Goal: Task Accomplishment & Management: Use online tool/utility

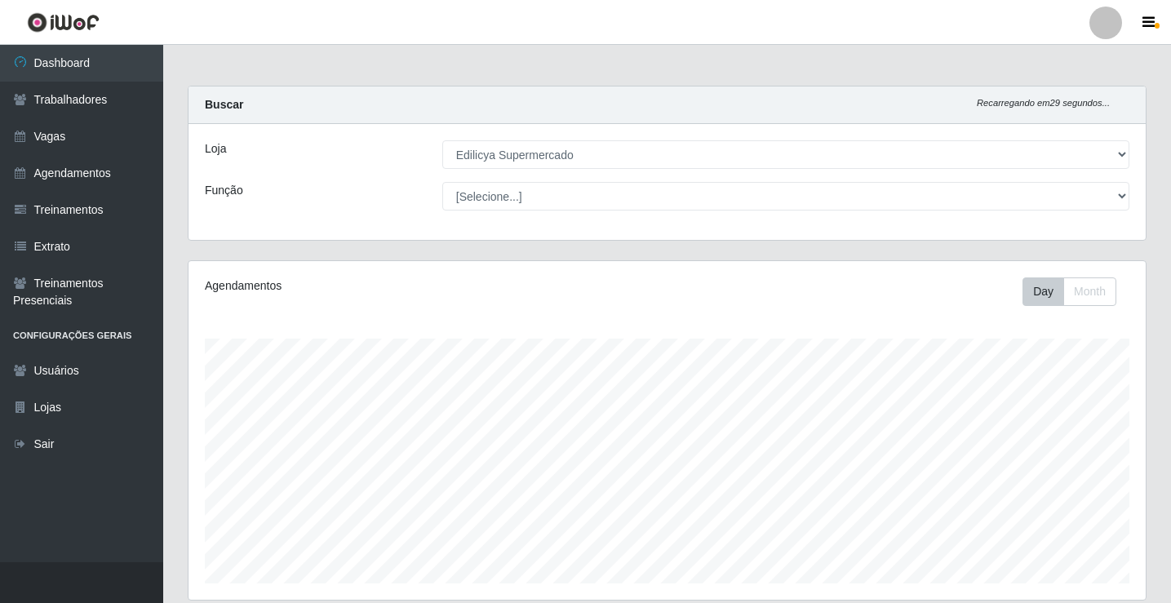
select select "460"
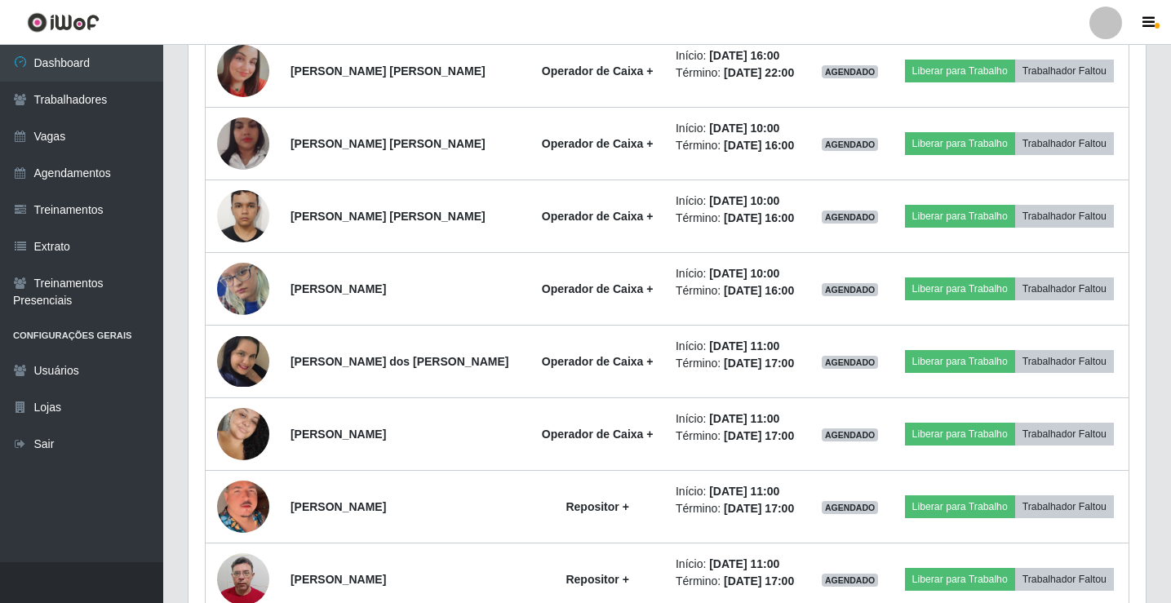
scroll to position [339, 957]
click at [124, 98] on link "Trabalhadores" at bounding box center [81, 100] width 163 height 37
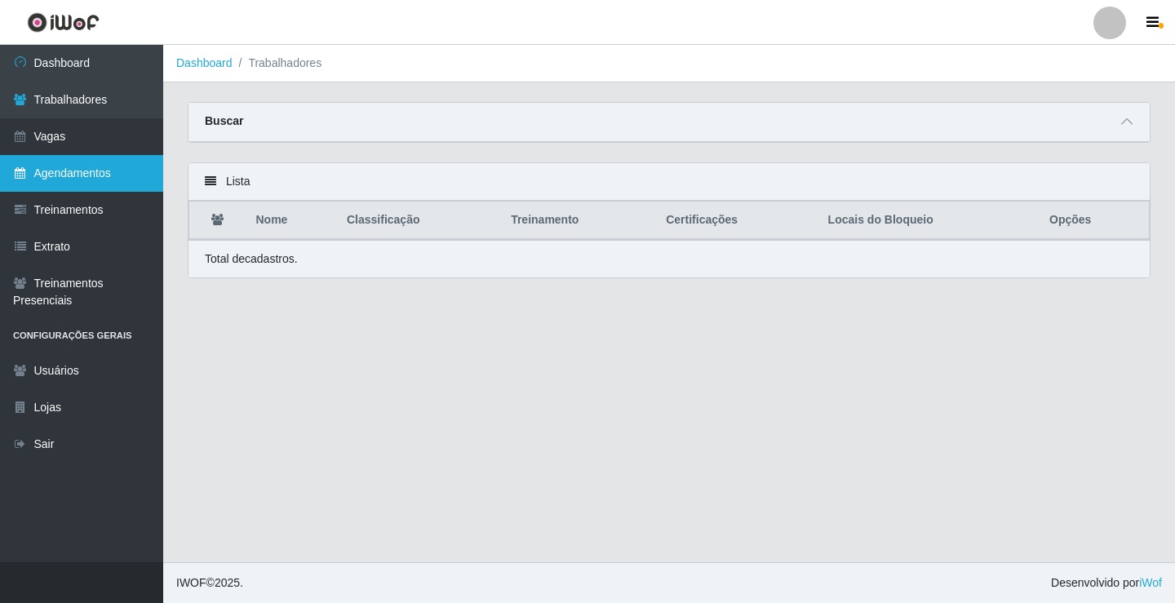
click at [123, 168] on link "Agendamentos" at bounding box center [81, 173] width 163 height 37
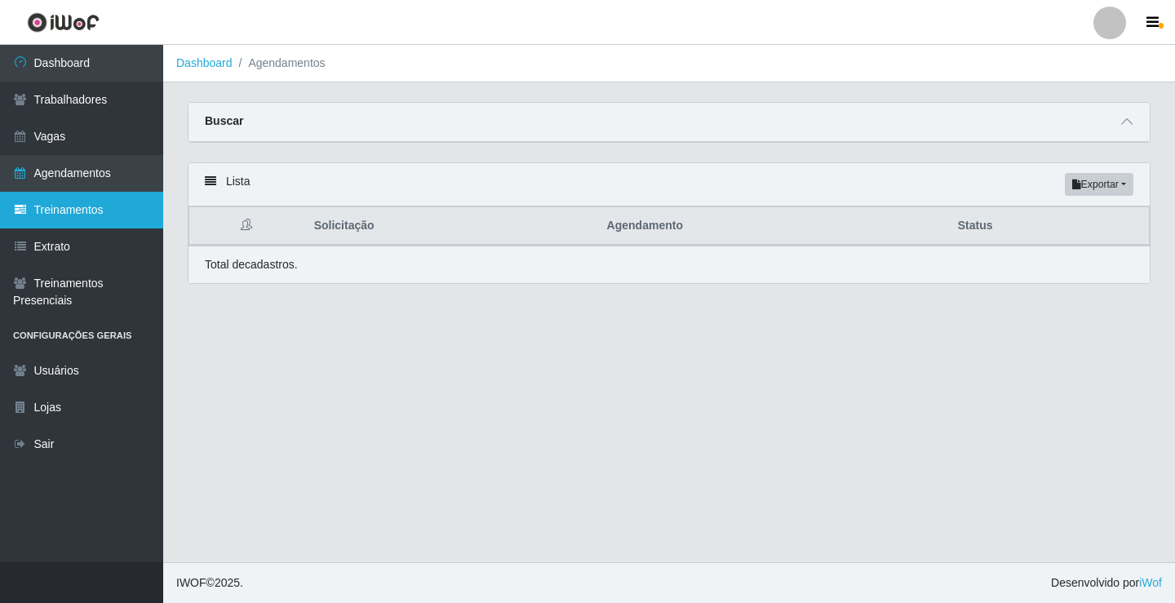
click at [135, 214] on link "Treinamentos" at bounding box center [81, 210] width 163 height 37
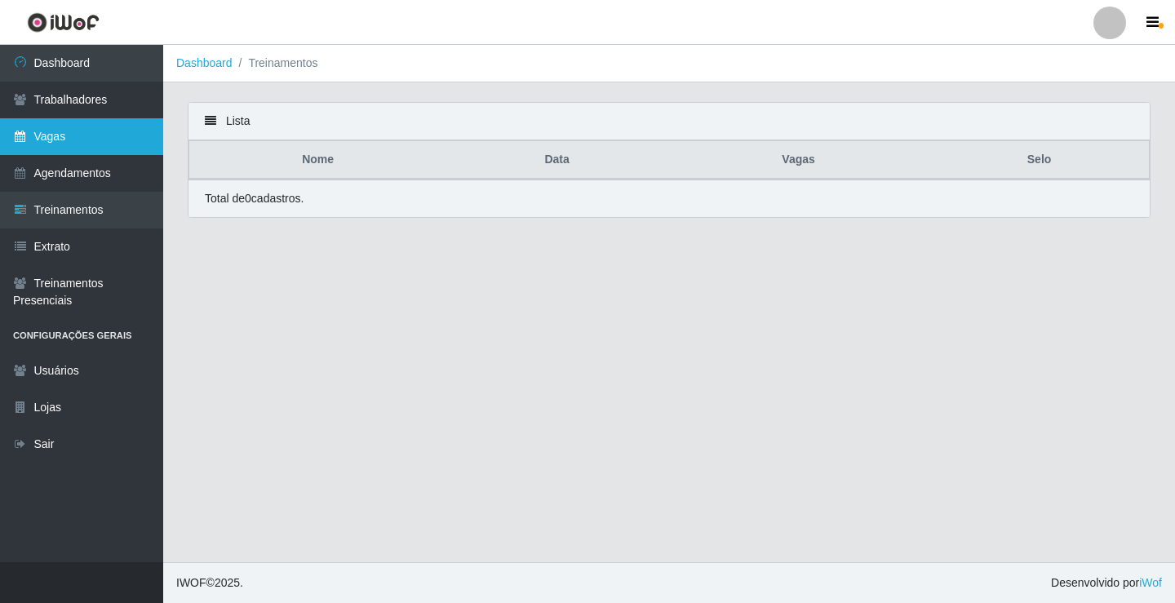
click at [85, 150] on link "Vagas" at bounding box center [81, 136] width 163 height 37
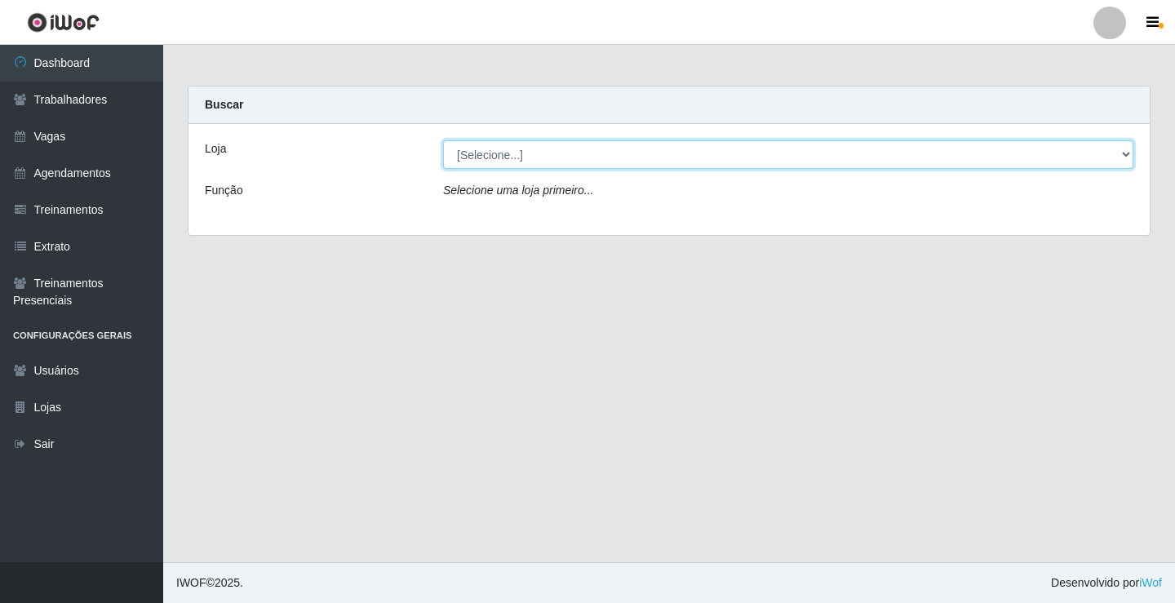
click at [478, 161] on select "[Selecione...] Edilicya Supermercado" at bounding box center [788, 154] width 691 height 29
select select "460"
click at [443, 140] on select "[Selecione...] Edilicya Supermercado" at bounding box center [788, 154] width 691 height 29
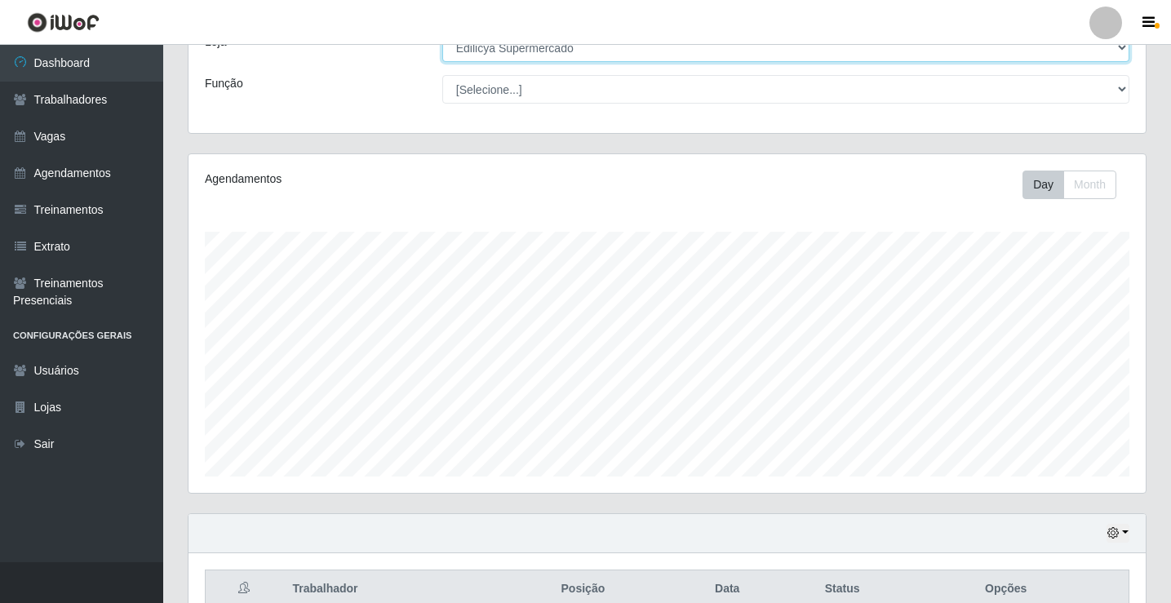
scroll to position [263, 0]
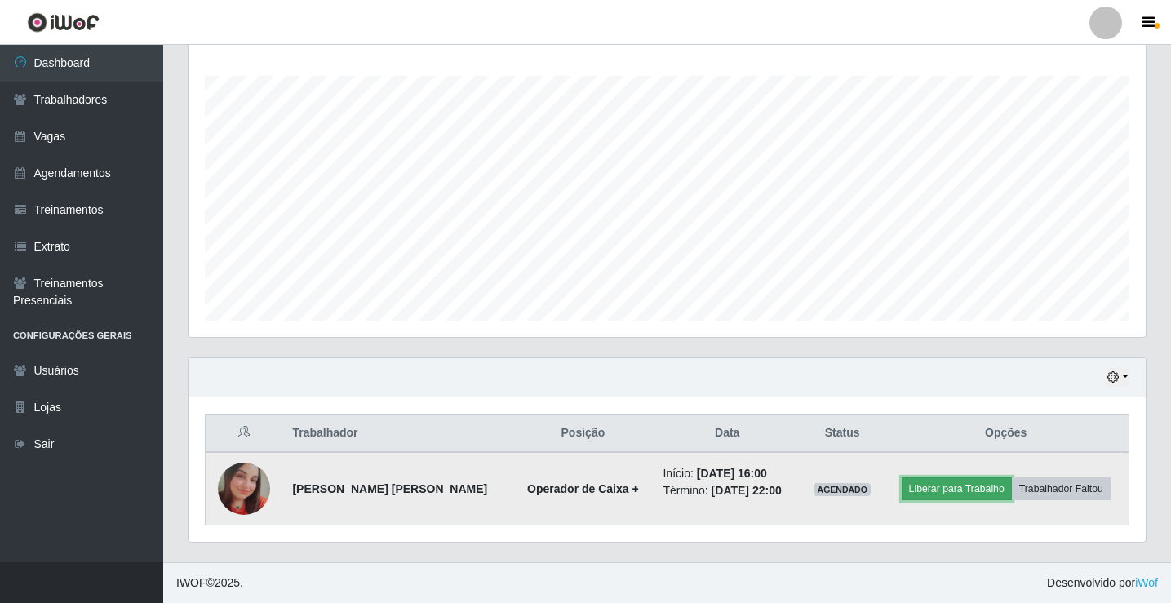
click at [956, 480] on button "Liberar para Trabalho" at bounding box center [957, 489] width 110 height 23
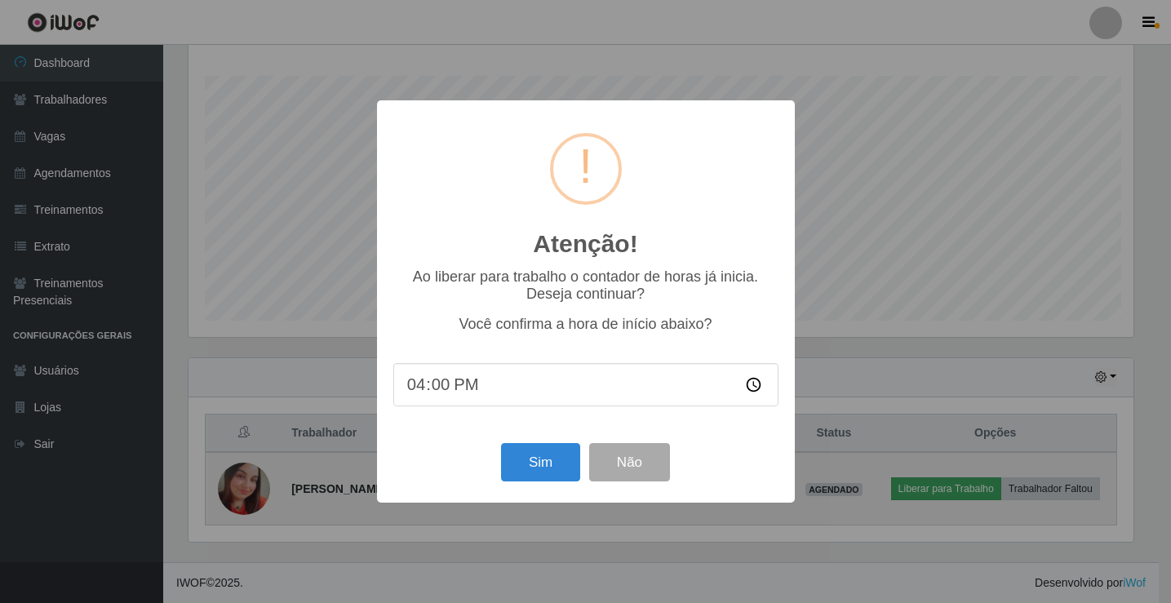
scroll to position [339, 949]
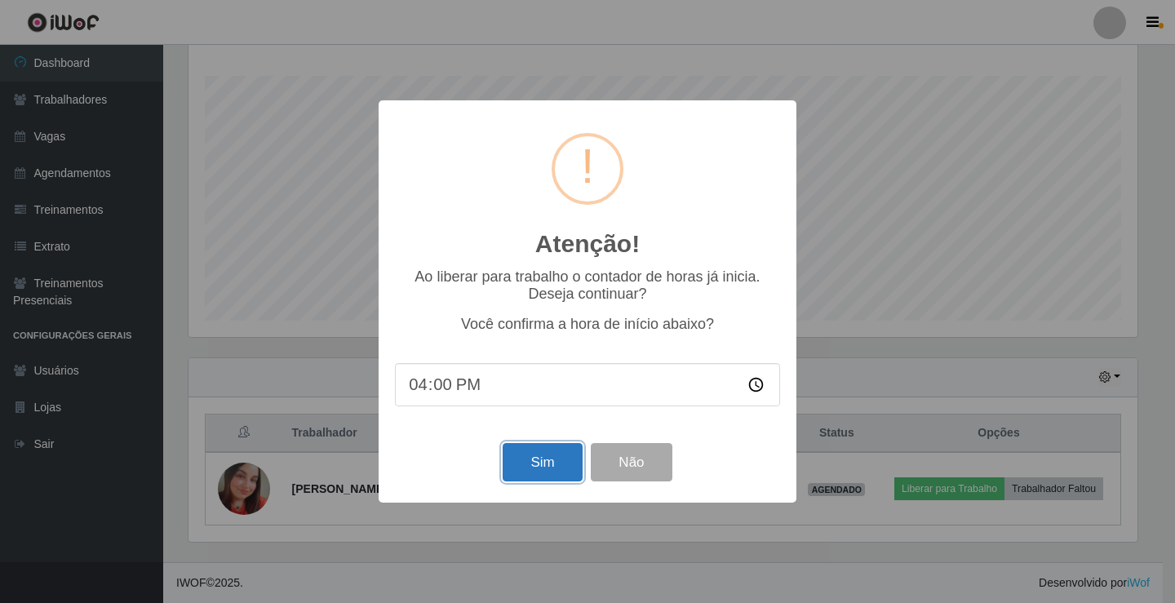
click at [525, 453] on button "Sim" at bounding box center [542, 462] width 79 height 38
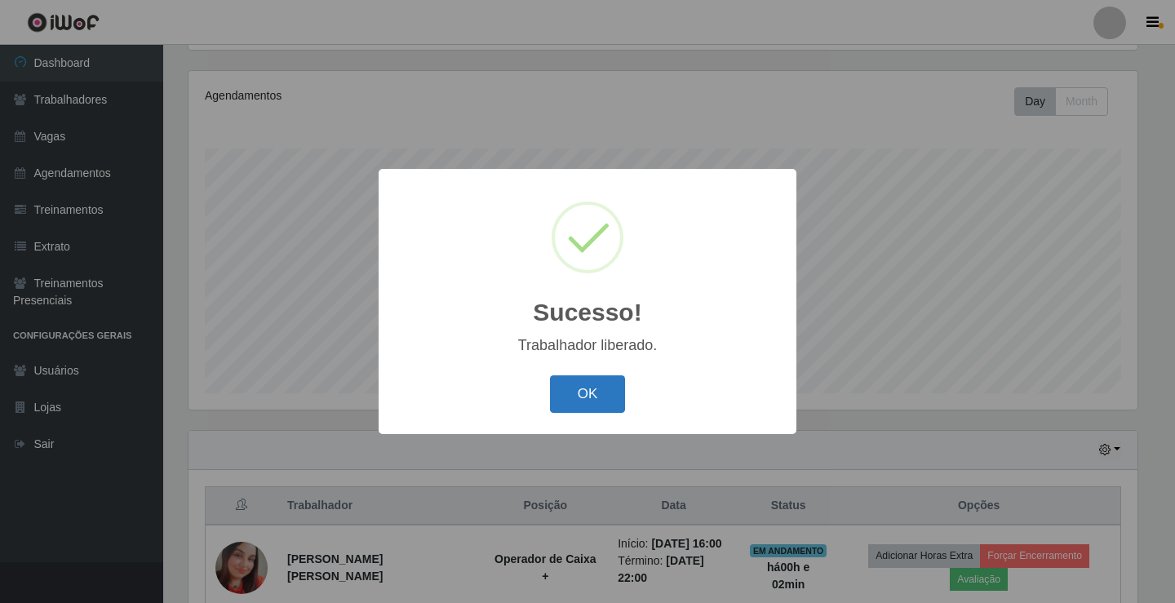
click at [563, 390] on button "OK" at bounding box center [588, 394] width 76 height 38
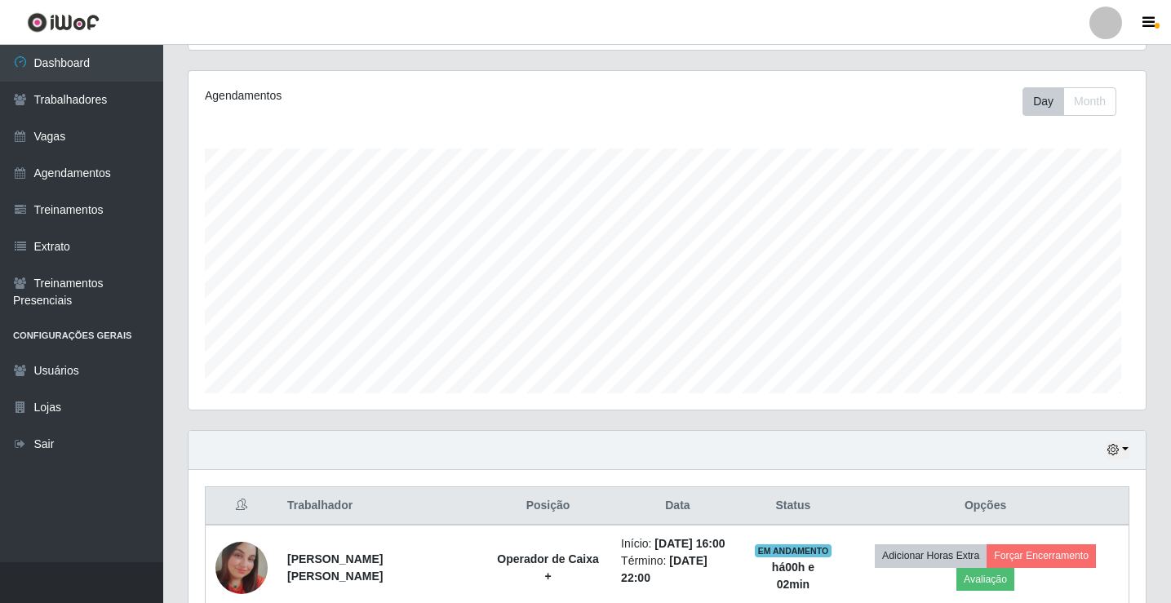
scroll to position [339, 957]
